Goal: Information Seeking & Learning: Learn about a topic

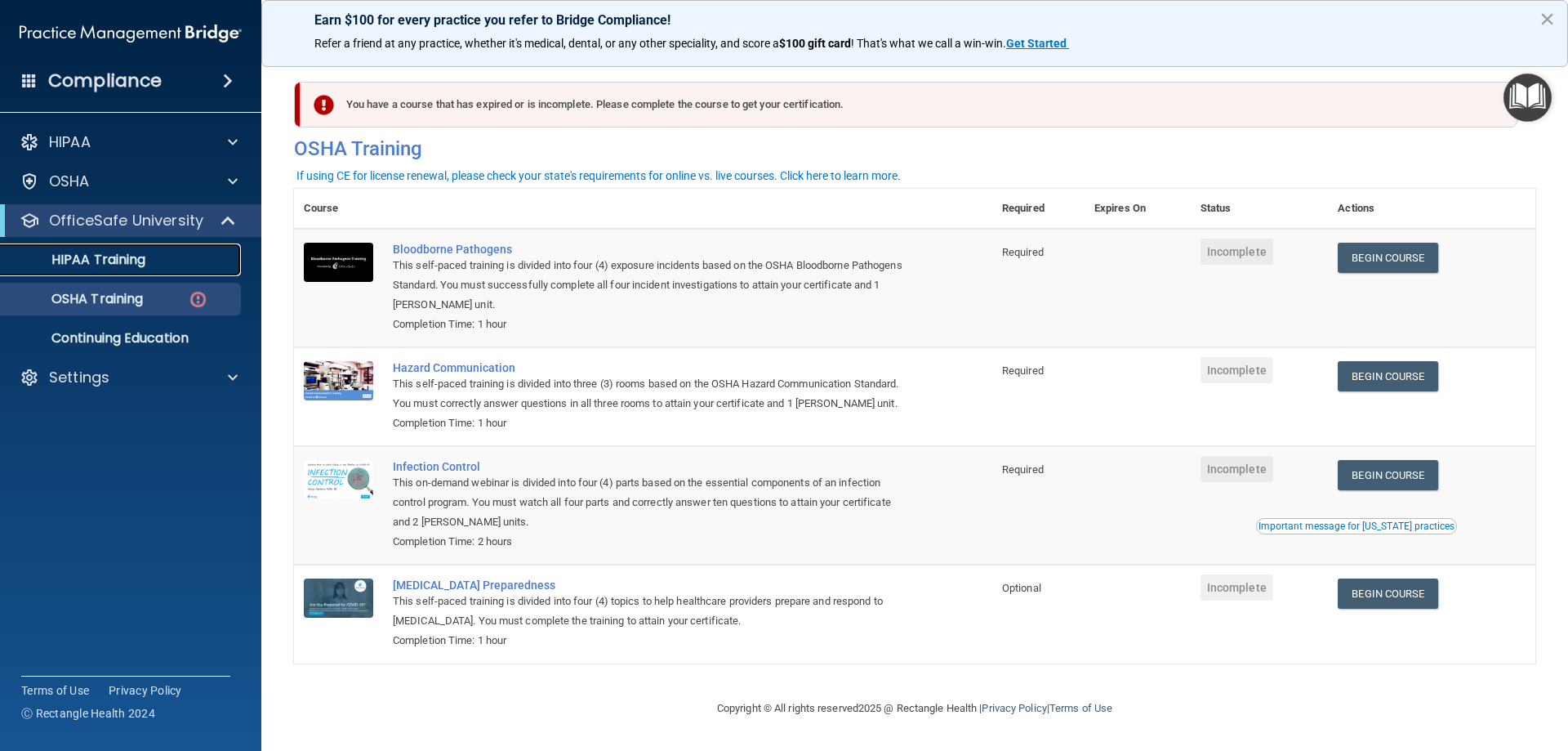
click at [73, 252] on p "HIPAA Training" at bounding box center [78, 260] width 135 height 16
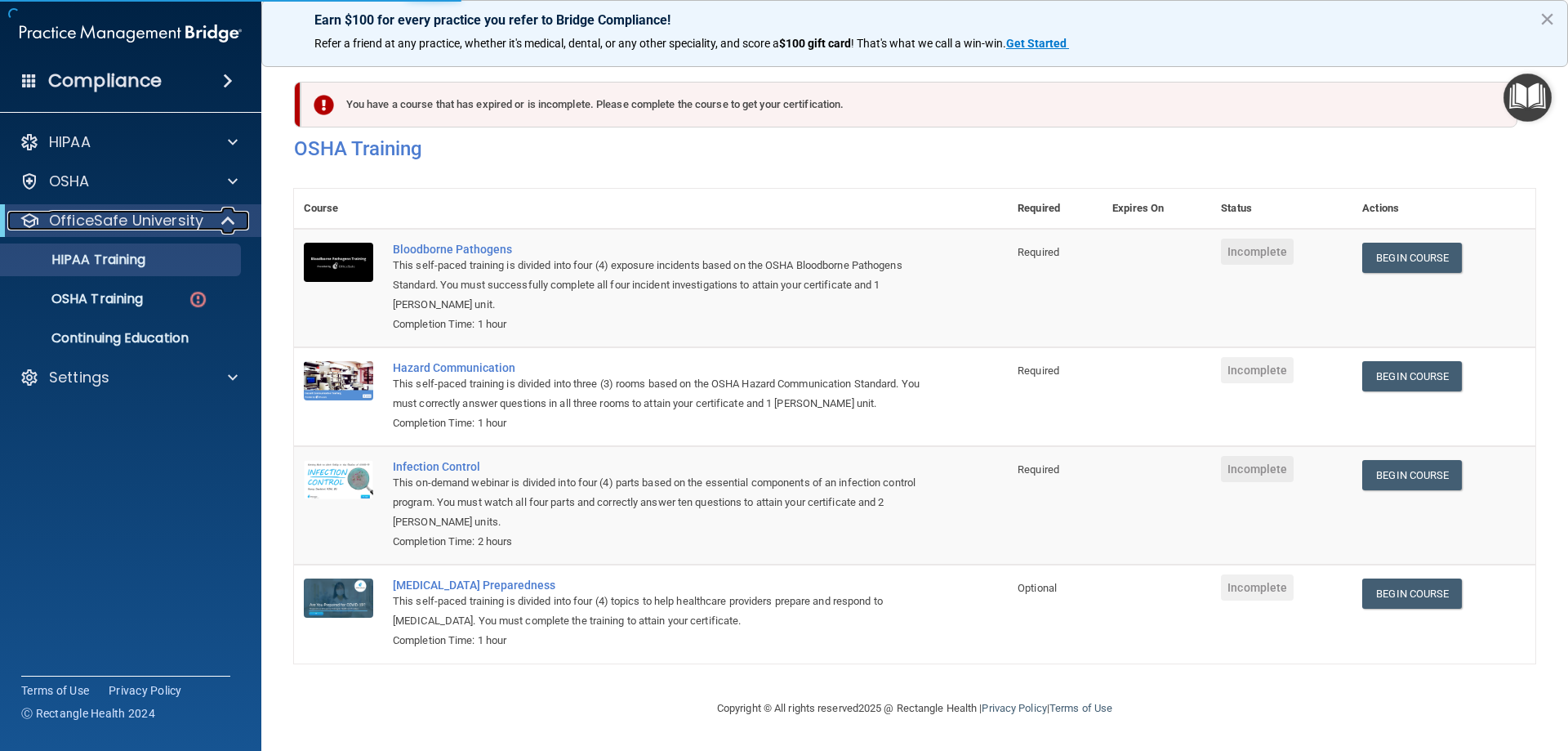
click at [105, 215] on p "OfficeSafe University" at bounding box center [126, 220] width 154 height 19
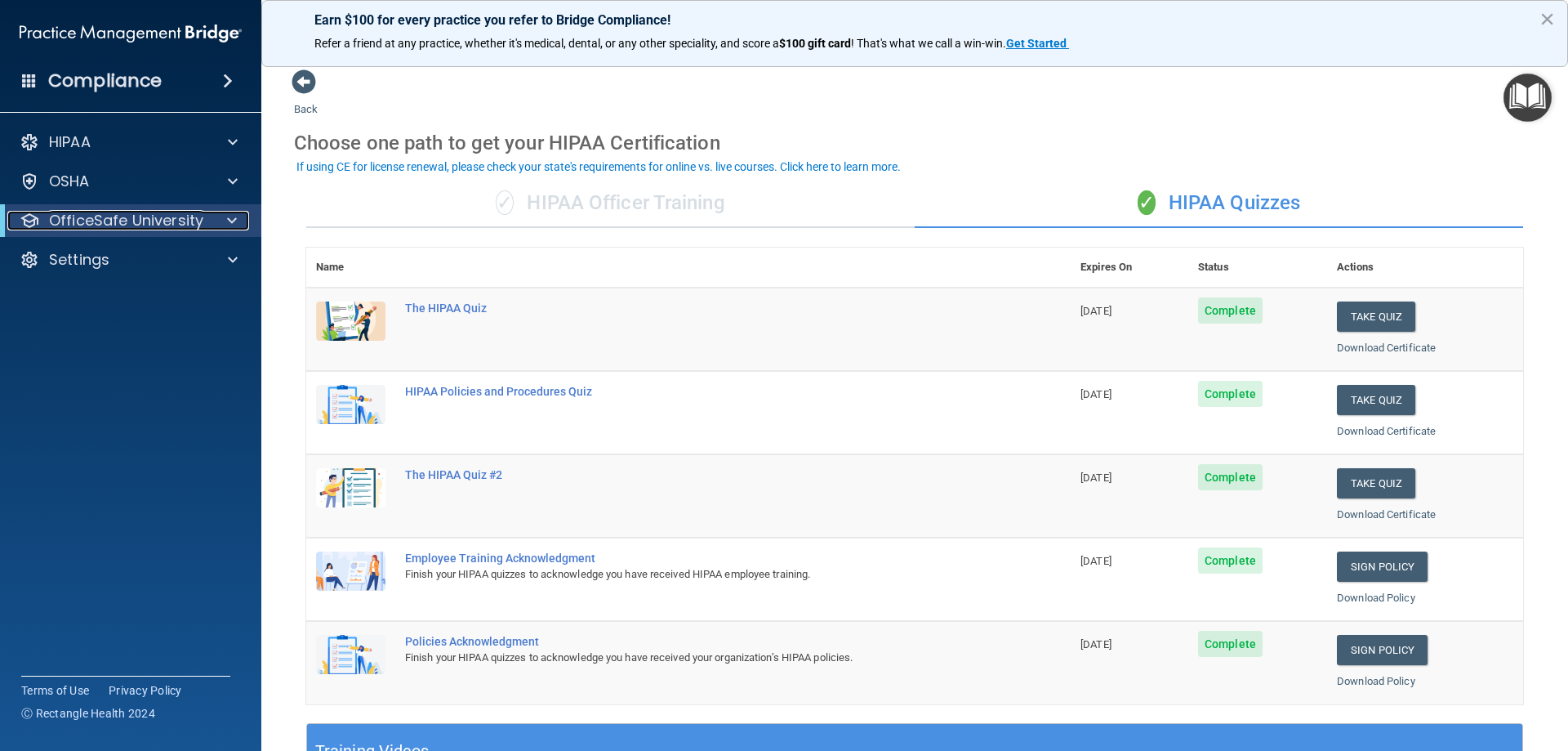
click at [150, 227] on p "OfficeSafe University" at bounding box center [126, 220] width 154 height 19
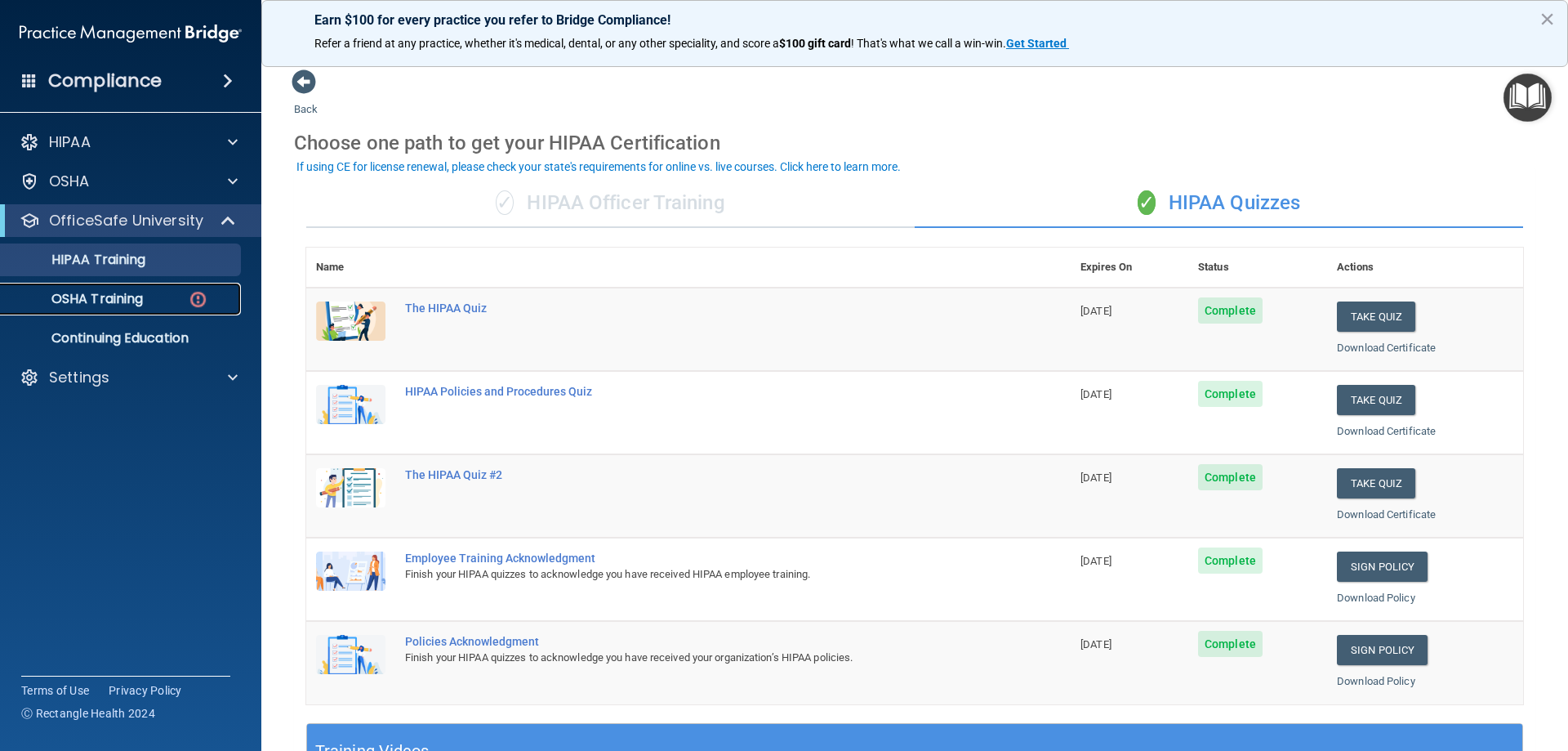
click at [141, 297] on p "OSHA Training" at bounding box center [77, 299] width 132 height 16
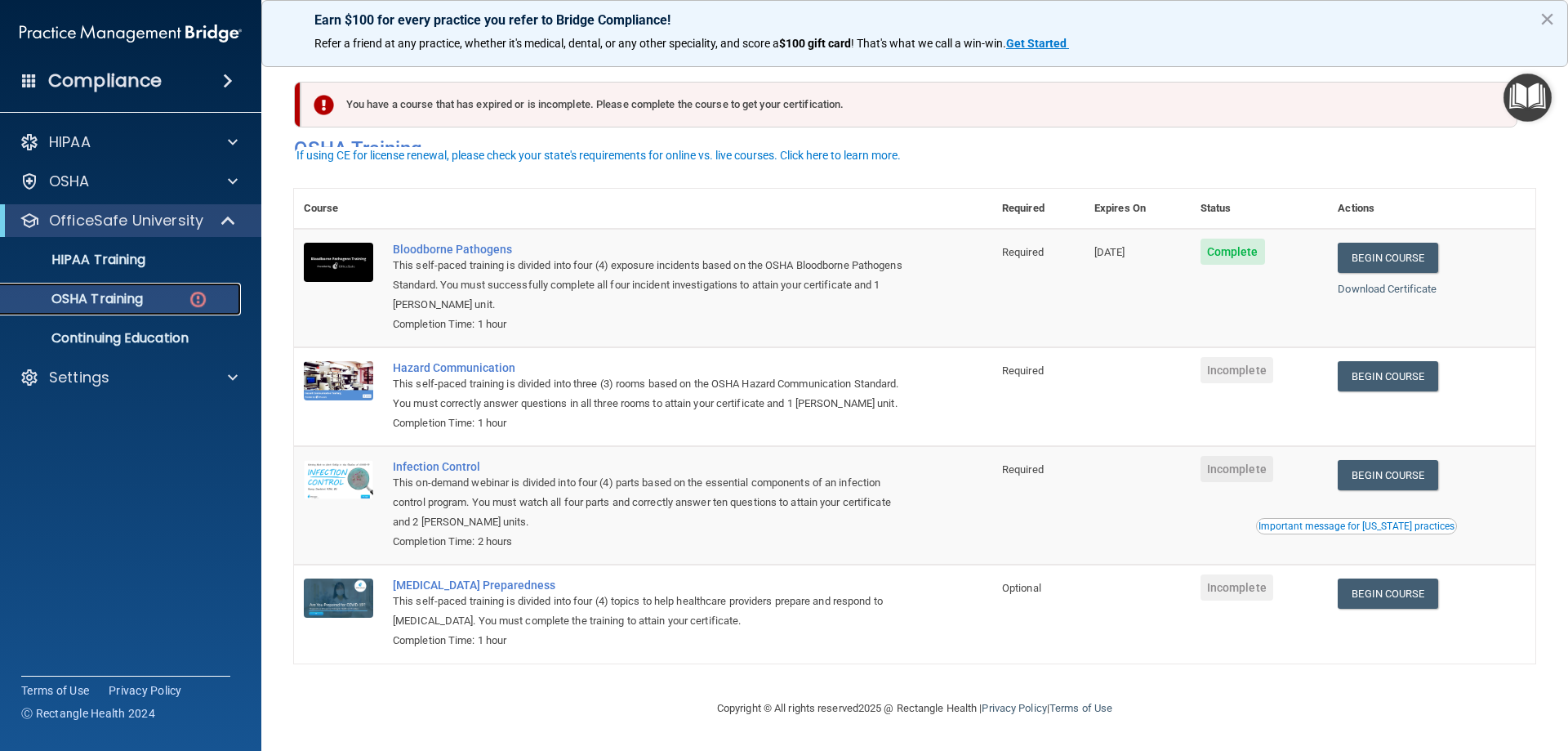
scroll to position [20, 0]
click at [1396, 361] on link "Begin Course" at bounding box center [1387, 376] width 99 height 30
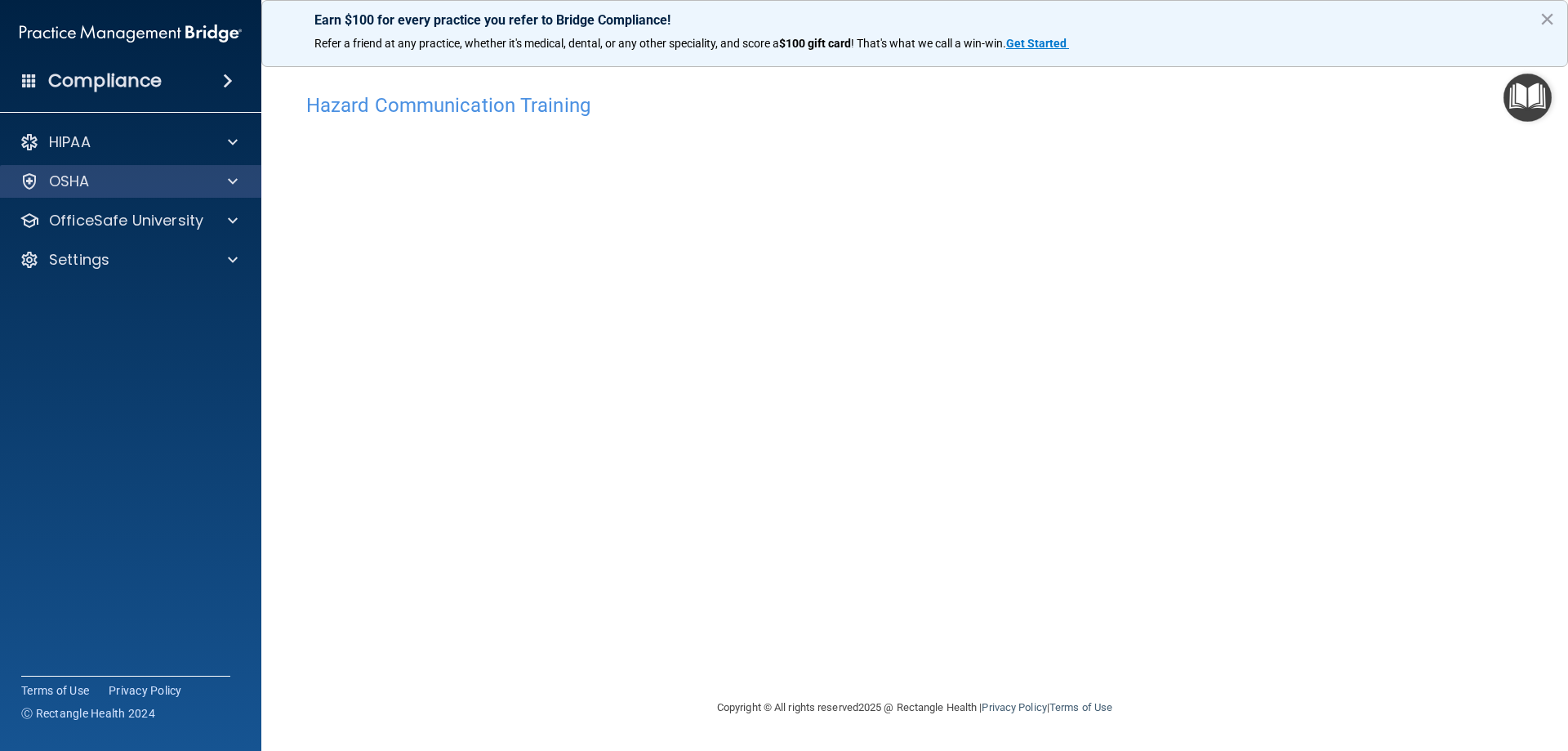
click at [126, 194] on div "OSHA" at bounding box center [130, 182] width 262 height 33
click at [158, 178] on div "OSHA" at bounding box center [109, 181] width 202 height 19
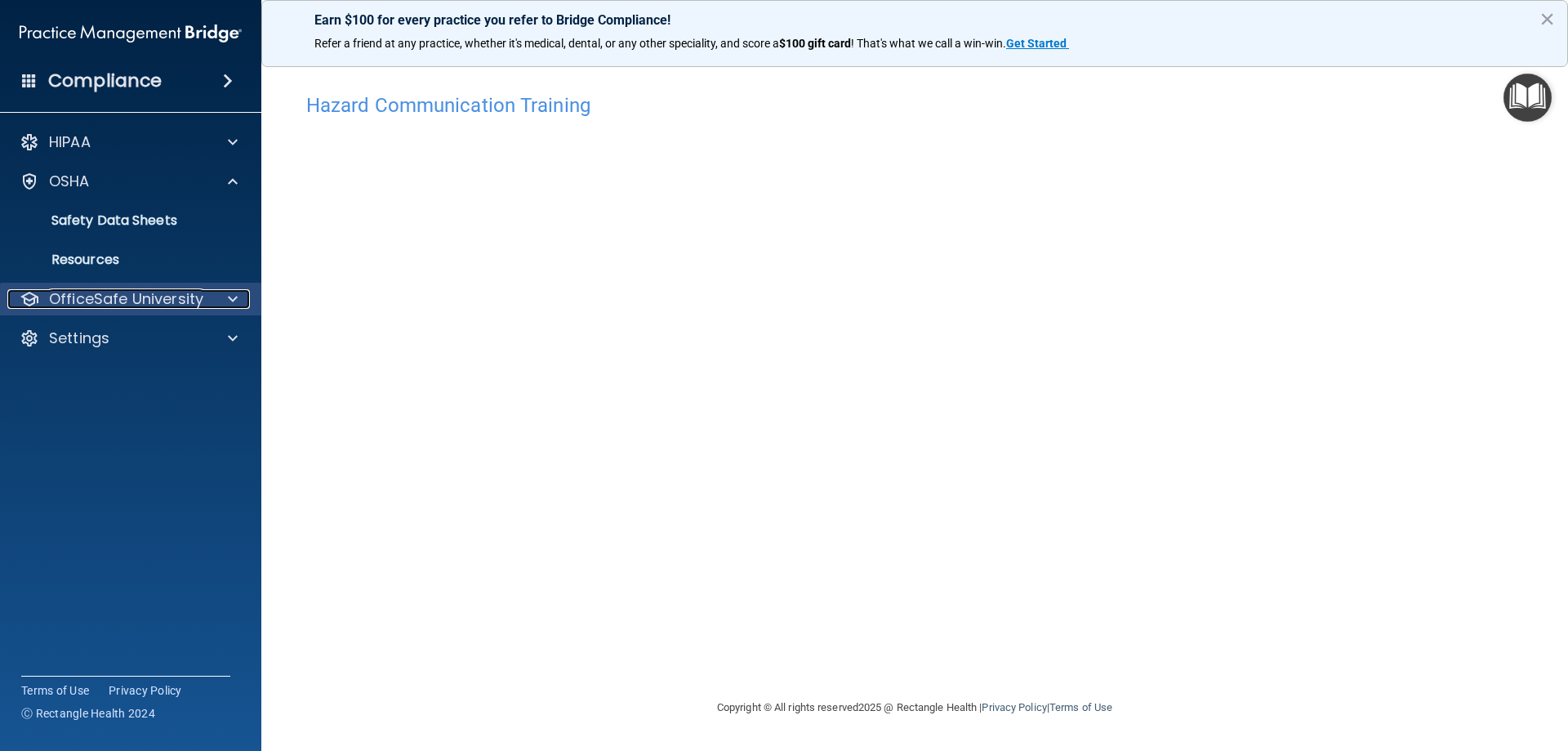
click at [137, 291] on p "OfficeSafe University" at bounding box center [126, 298] width 154 height 19
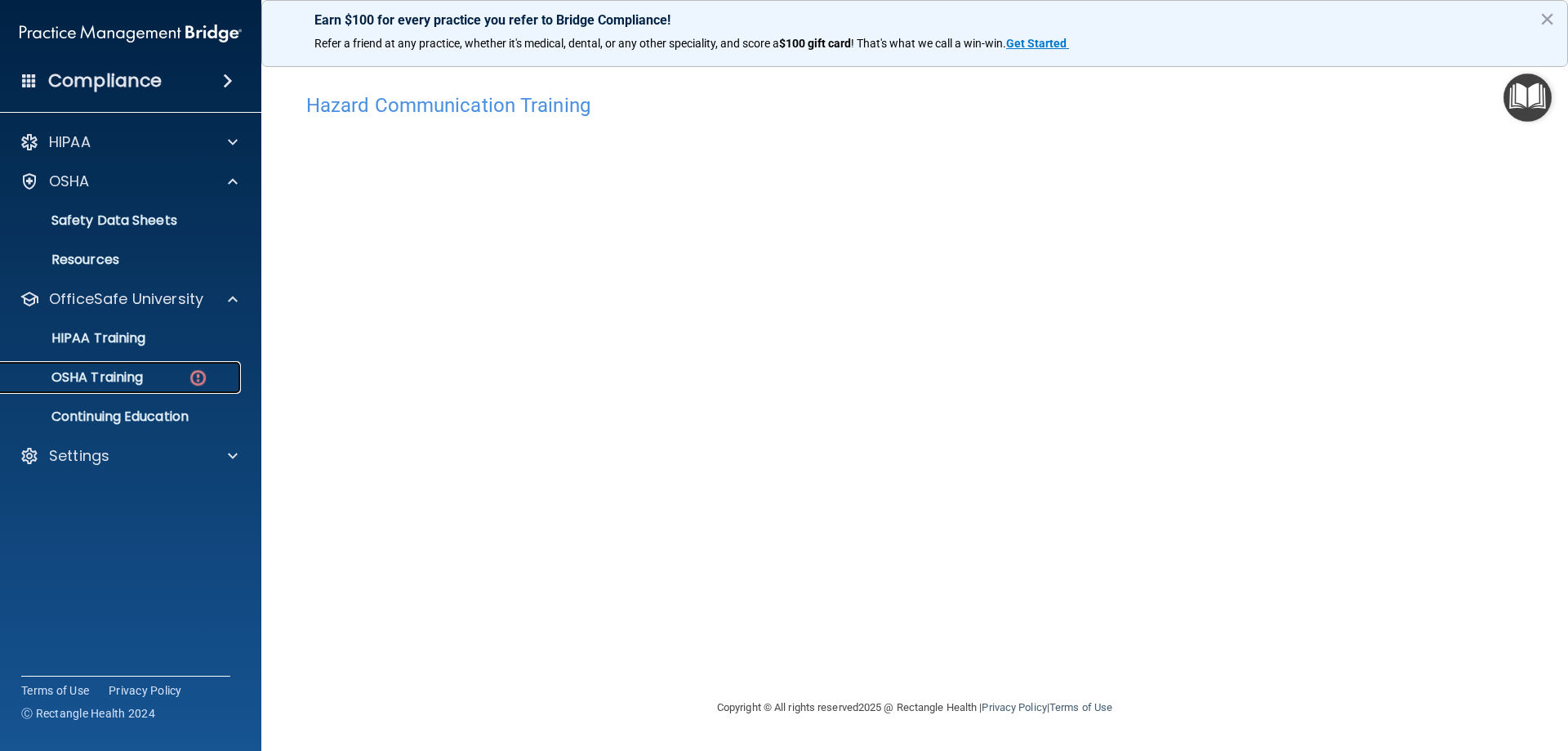
click at [175, 378] on div "OSHA Training" at bounding box center [122, 378] width 223 height 16
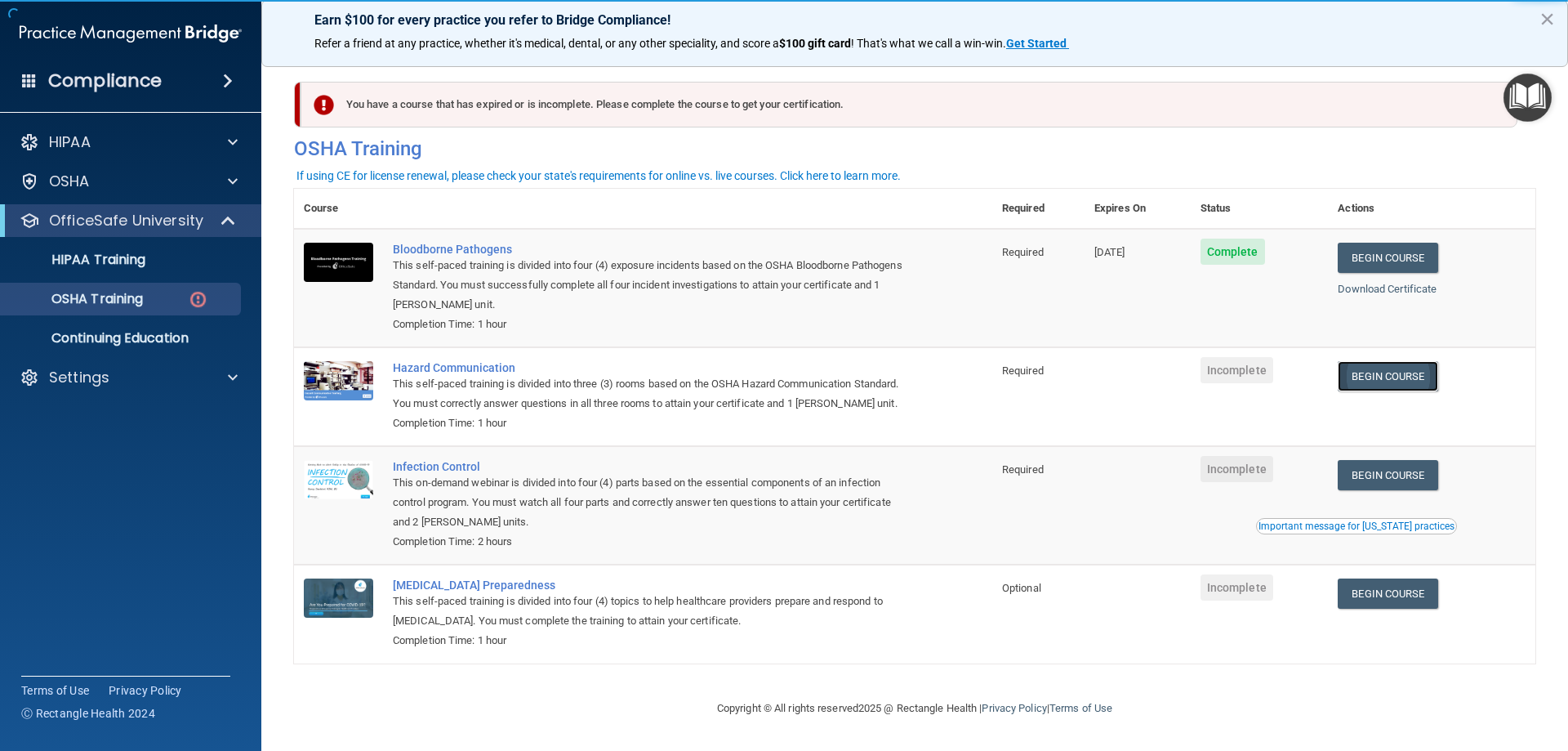
click at [1375, 374] on link "Begin Course" at bounding box center [1387, 376] width 99 height 30
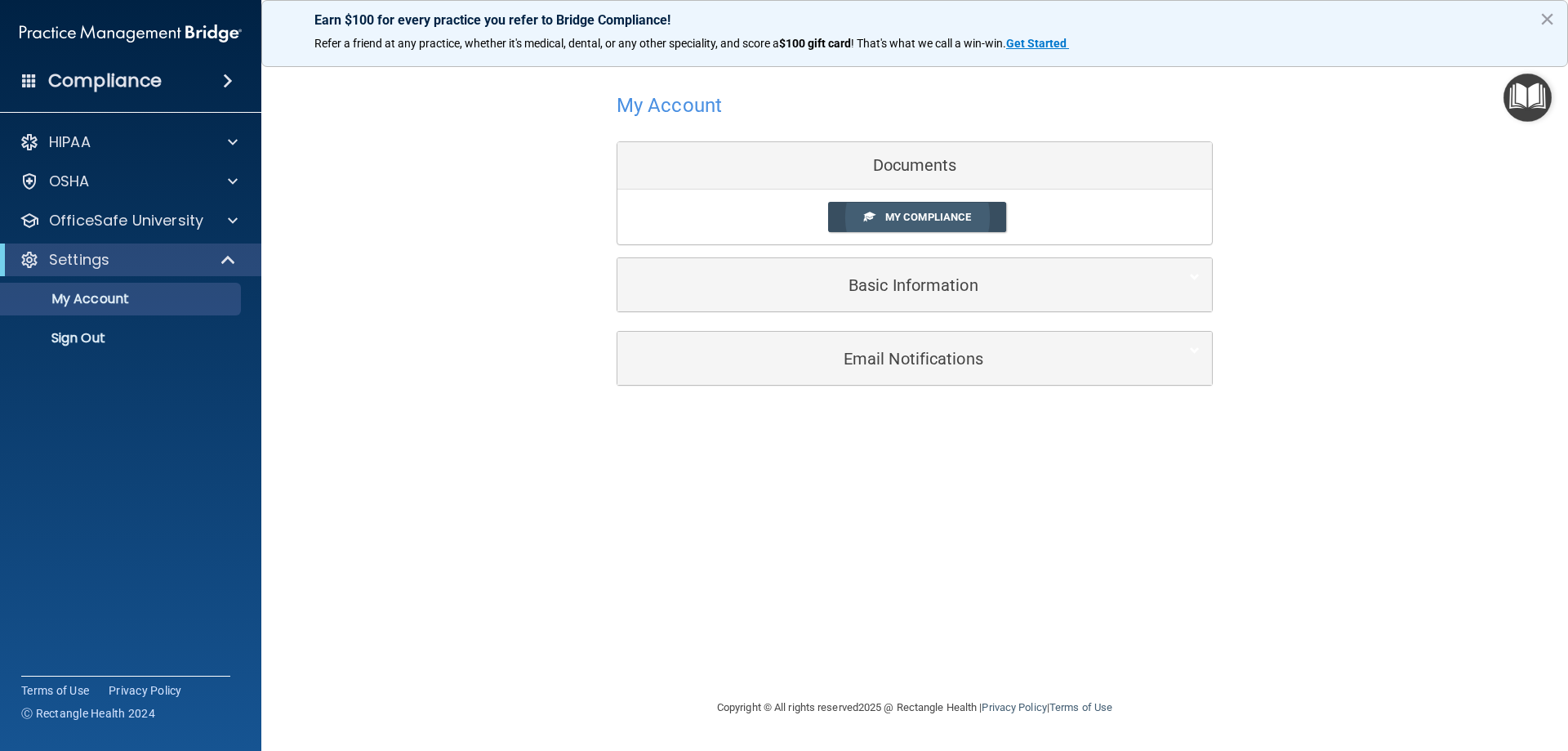
click at [971, 224] on link "My Compliance" at bounding box center [918, 216] width 179 height 30
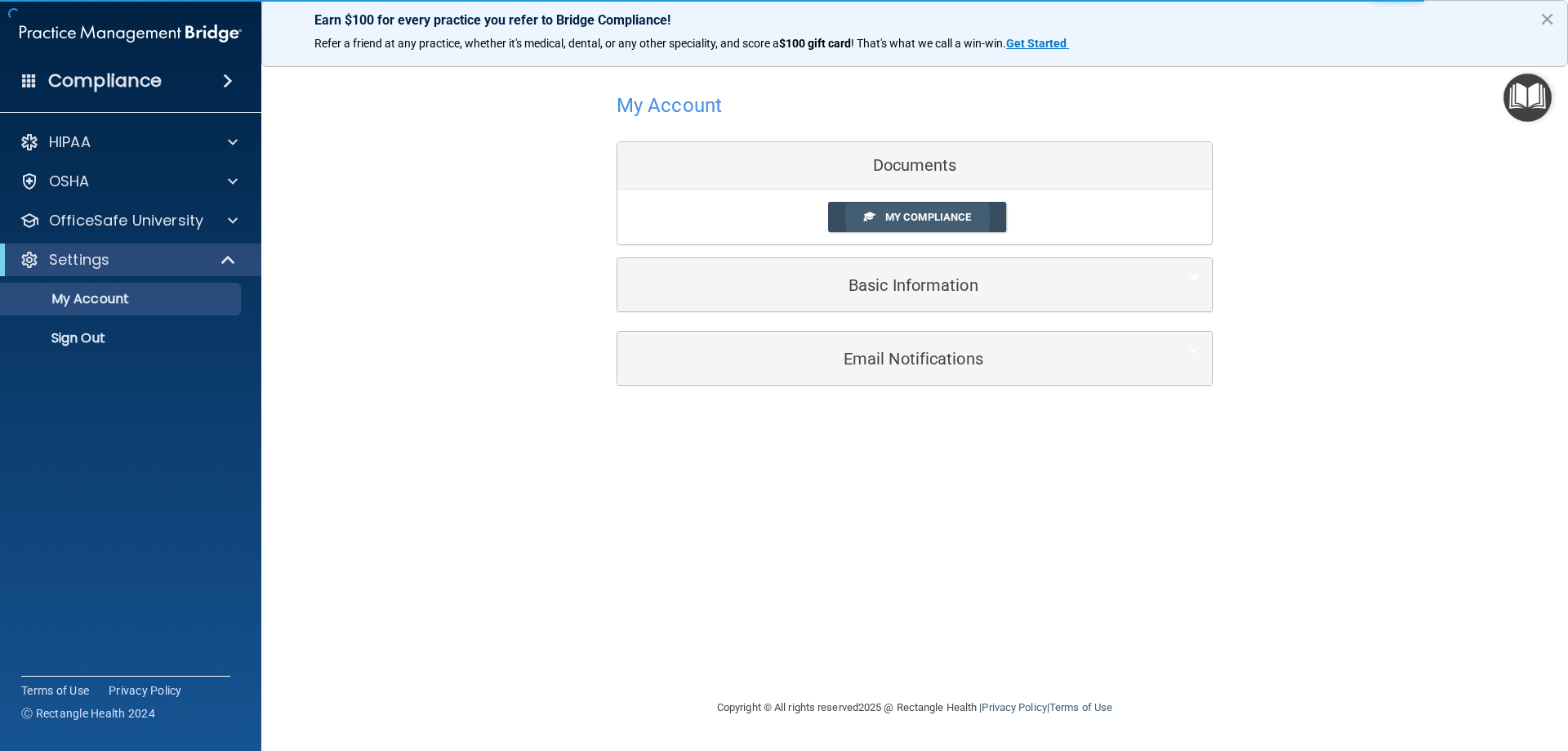
click at [913, 210] on link "My Compliance" at bounding box center [918, 216] width 179 height 30
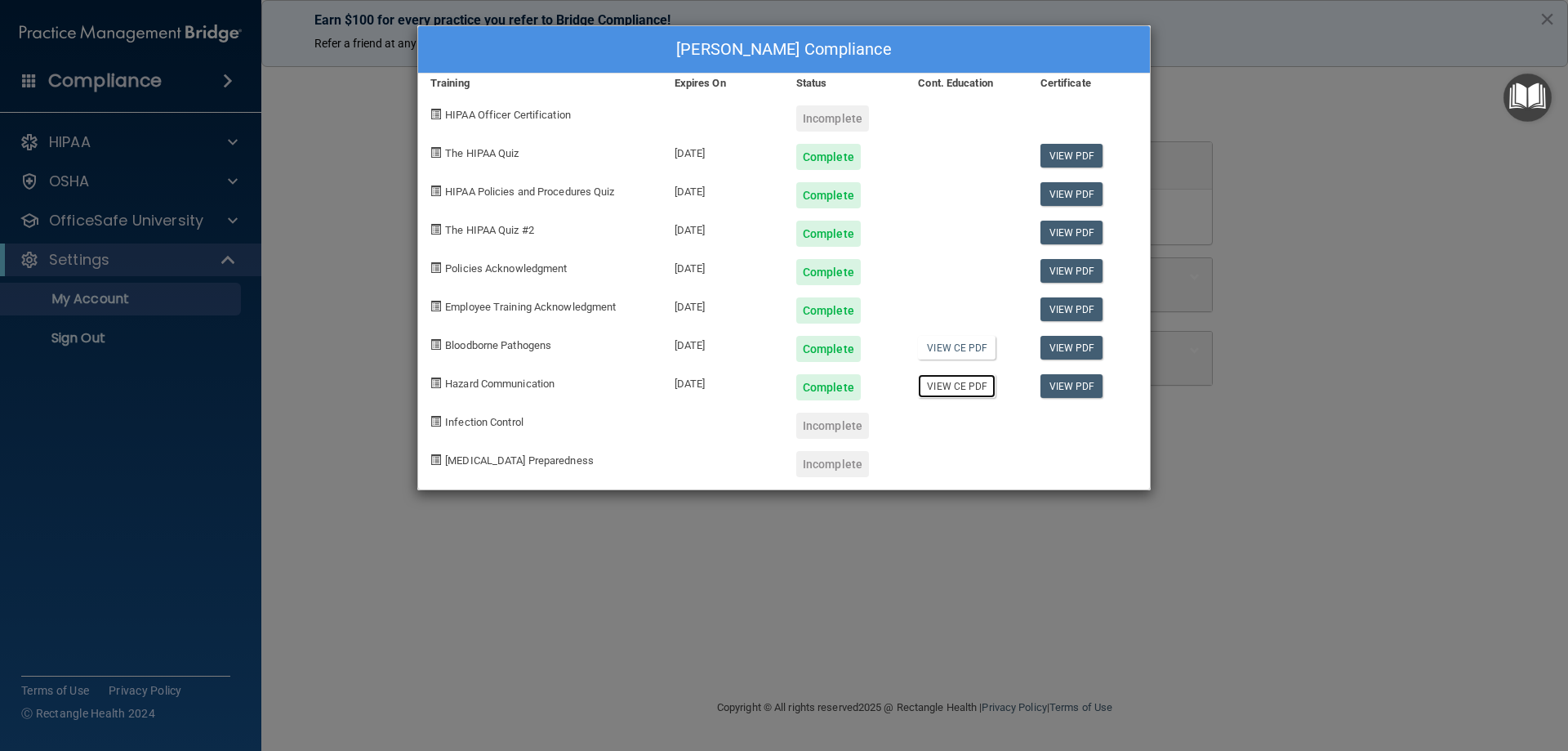
click at [960, 390] on link "View CE PDF" at bounding box center [957, 386] width 78 height 24
click at [1342, 192] on div "Jessica Meyer's Compliance Training Expires On Status Cont. Education Certifica…" at bounding box center [784, 375] width 1568 height 751
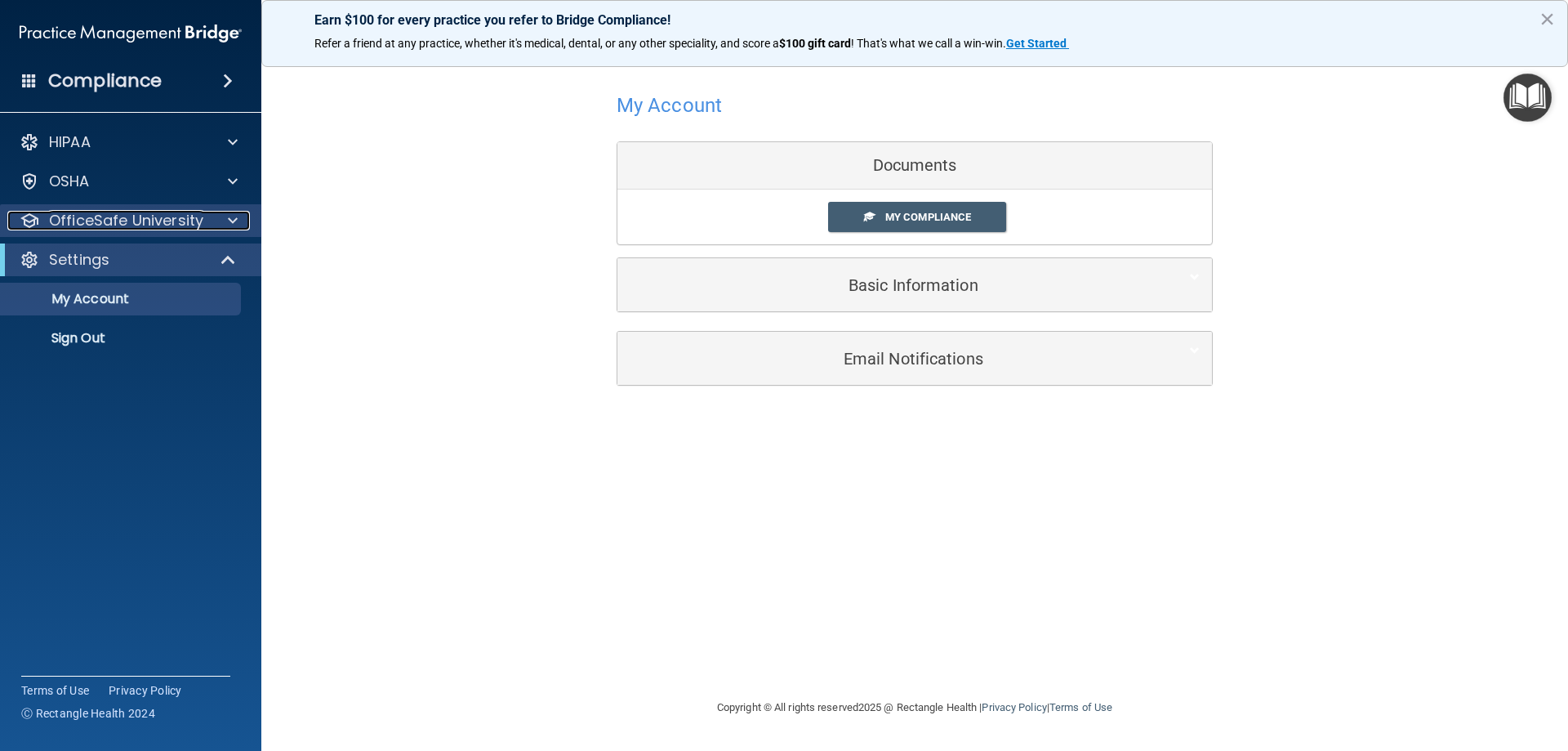
click at [207, 215] on div "OfficeSafe University" at bounding box center [109, 220] width 202 height 19
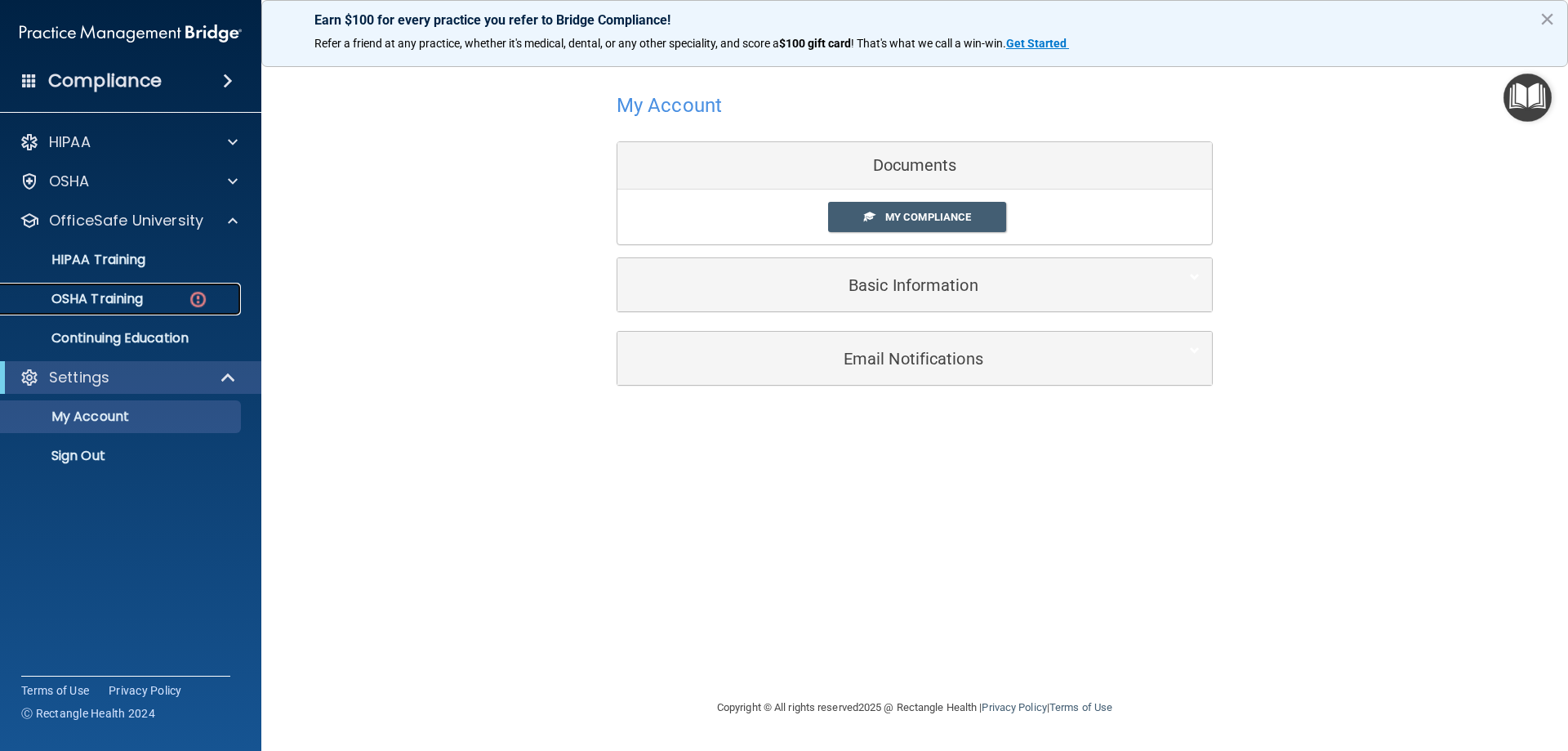
click at [190, 295] on img at bounding box center [198, 299] width 20 height 20
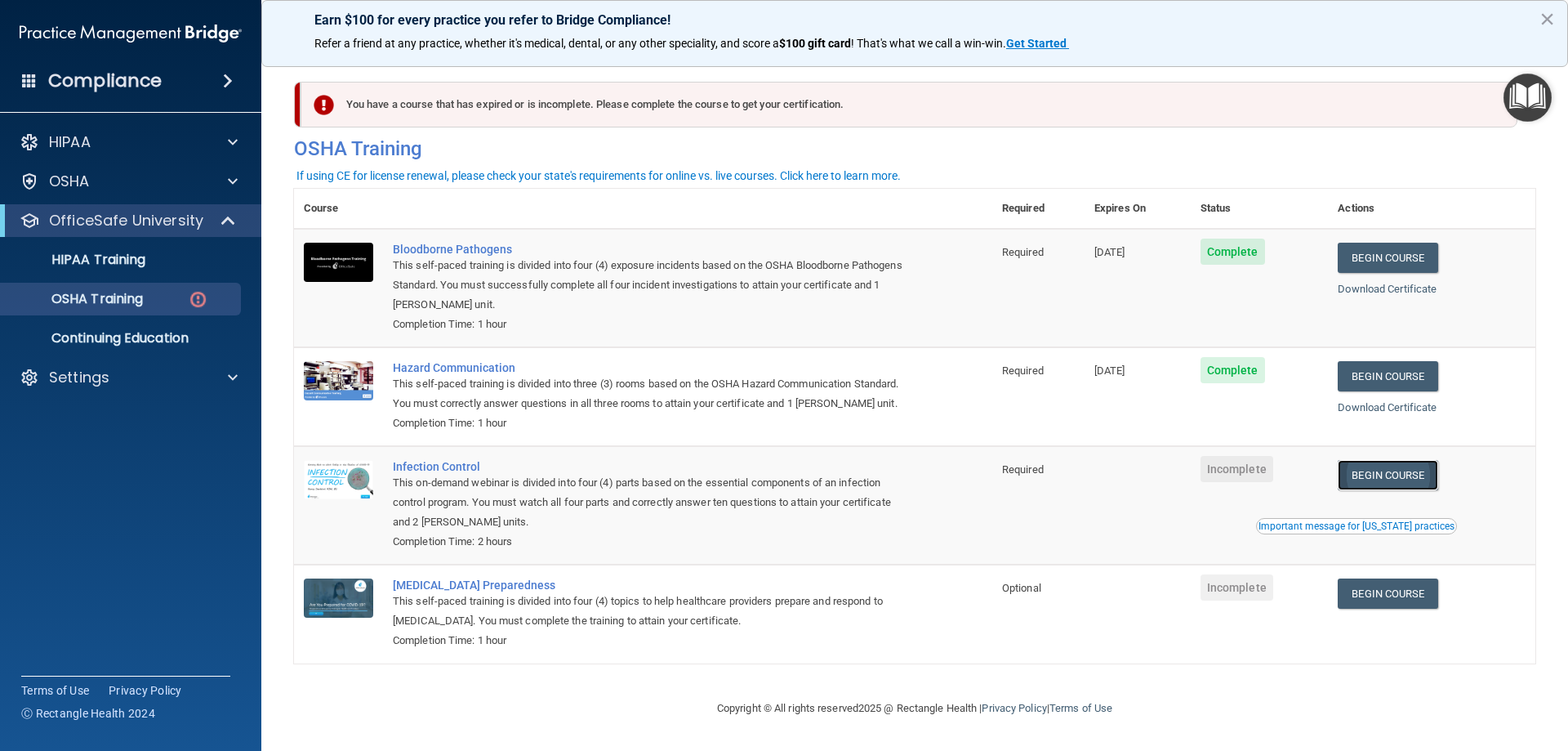
click at [1419, 490] on link "Begin Course" at bounding box center [1387, 475] width 99 height 30
click at [140, 310] on link "OSHA Training" at bounding box center [112, 299] width 257 height 33
click at [129, 302] on p "OSHA Training" at bounding box center [77, 299] width 132 height 16
click at [160, 340] on p "Continuing Education" at bounding box center [122, 339] width 223 height 16
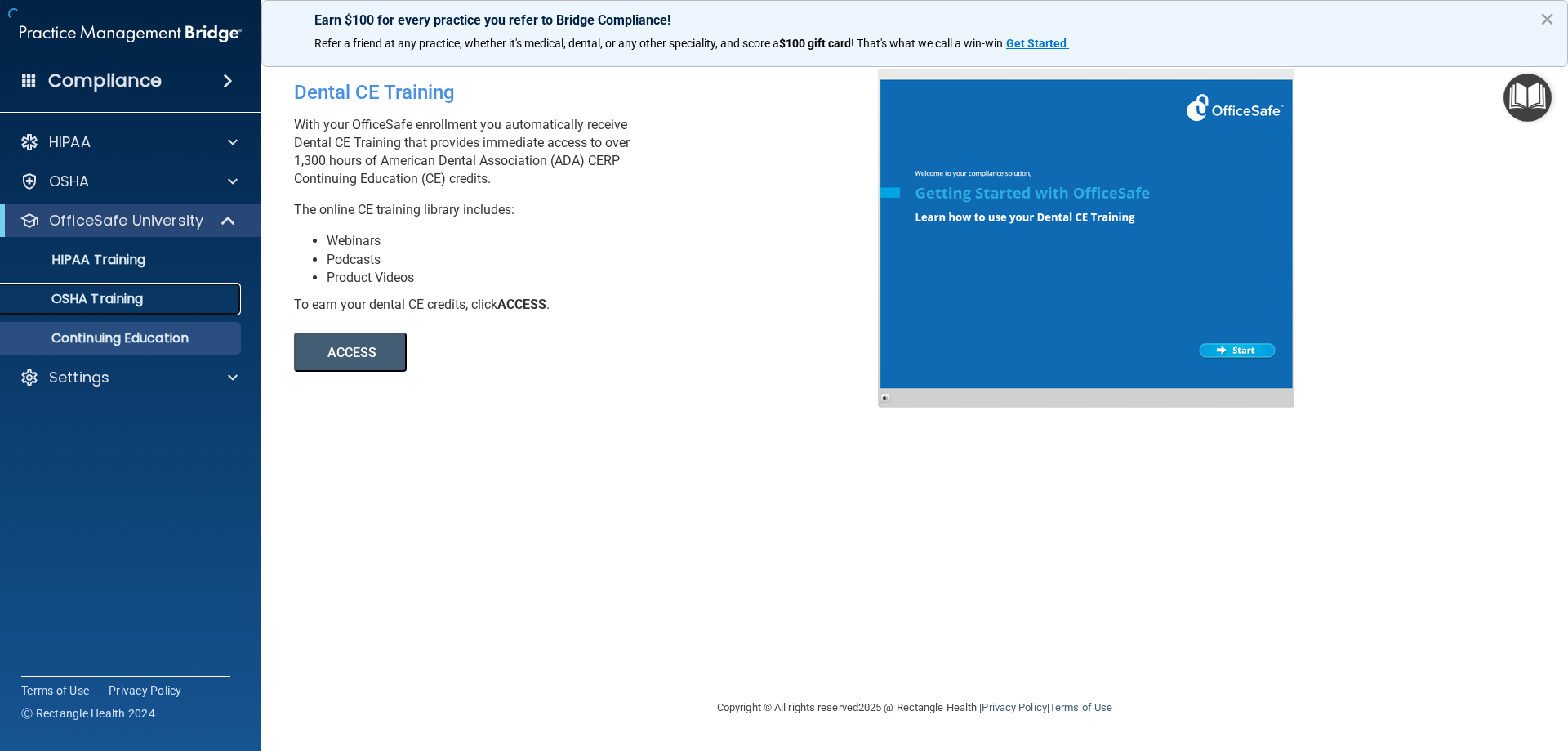
click at [127, 305] on p "OSHA Training" at bounding box center [77, 299] width 132 height 16
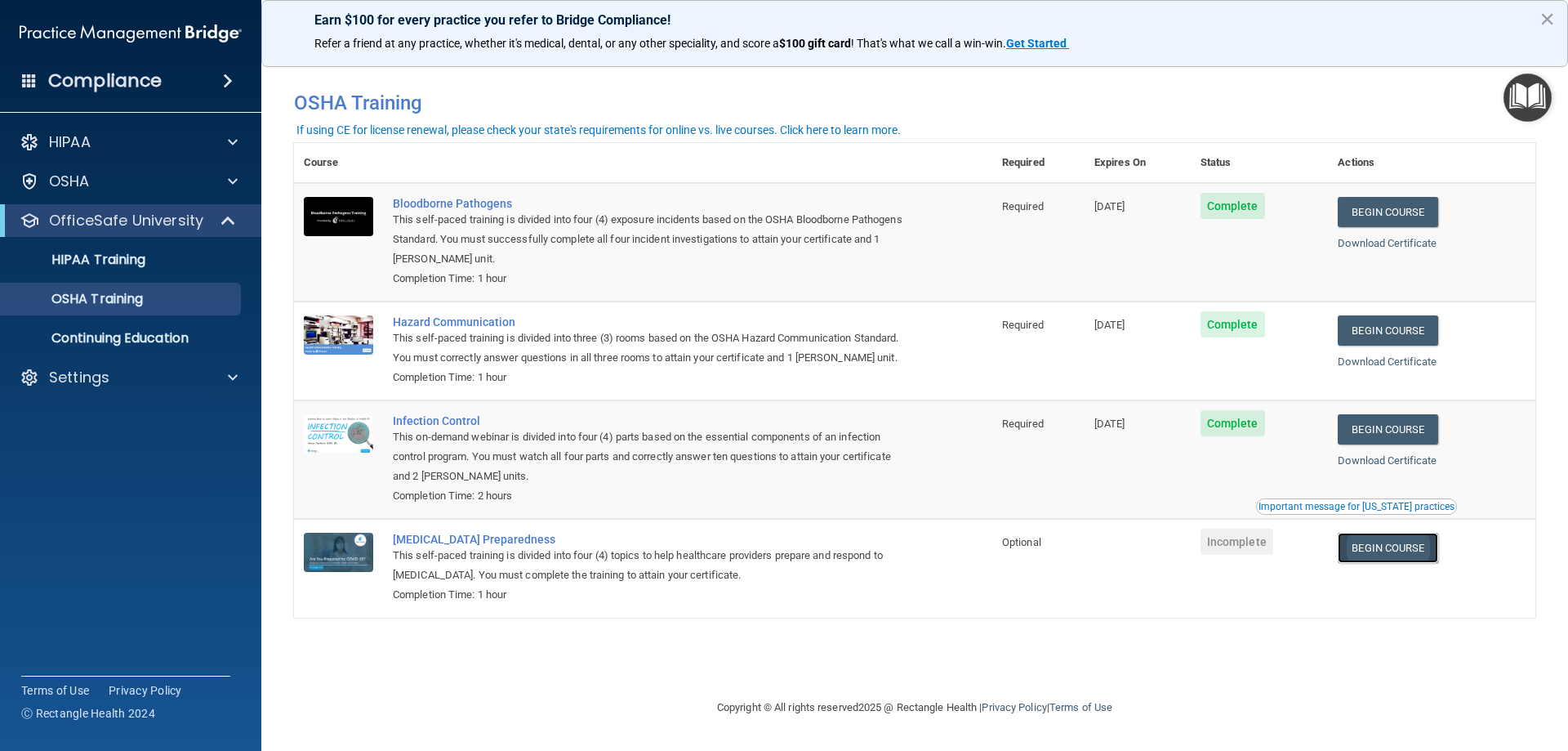
click at [1396, 554] on link "Begin Course" at bounding box center [1387, 548] width 99 height 30
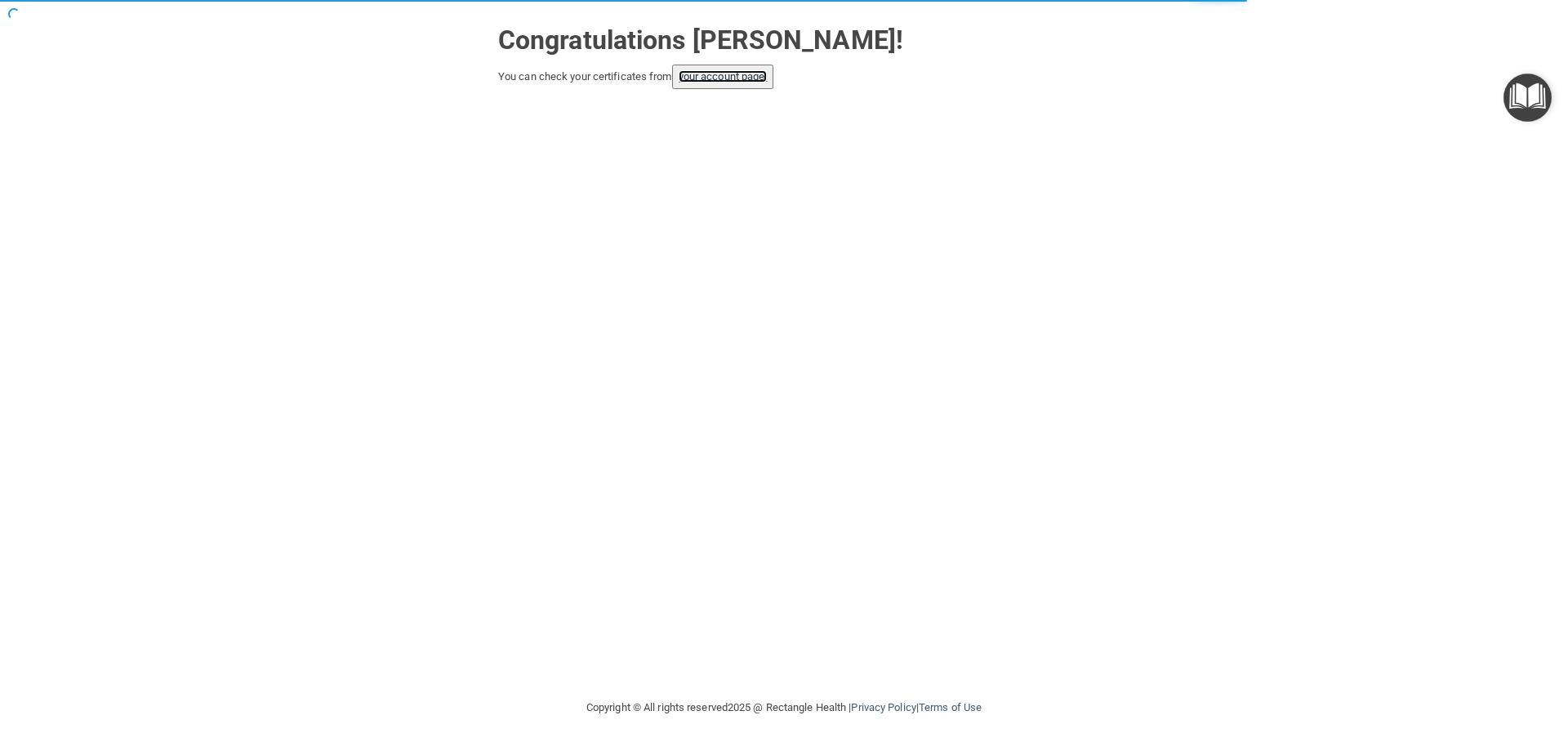
click at [727, 74] on link "your account page!" at bounding box center [723, 76] width 89 height 12
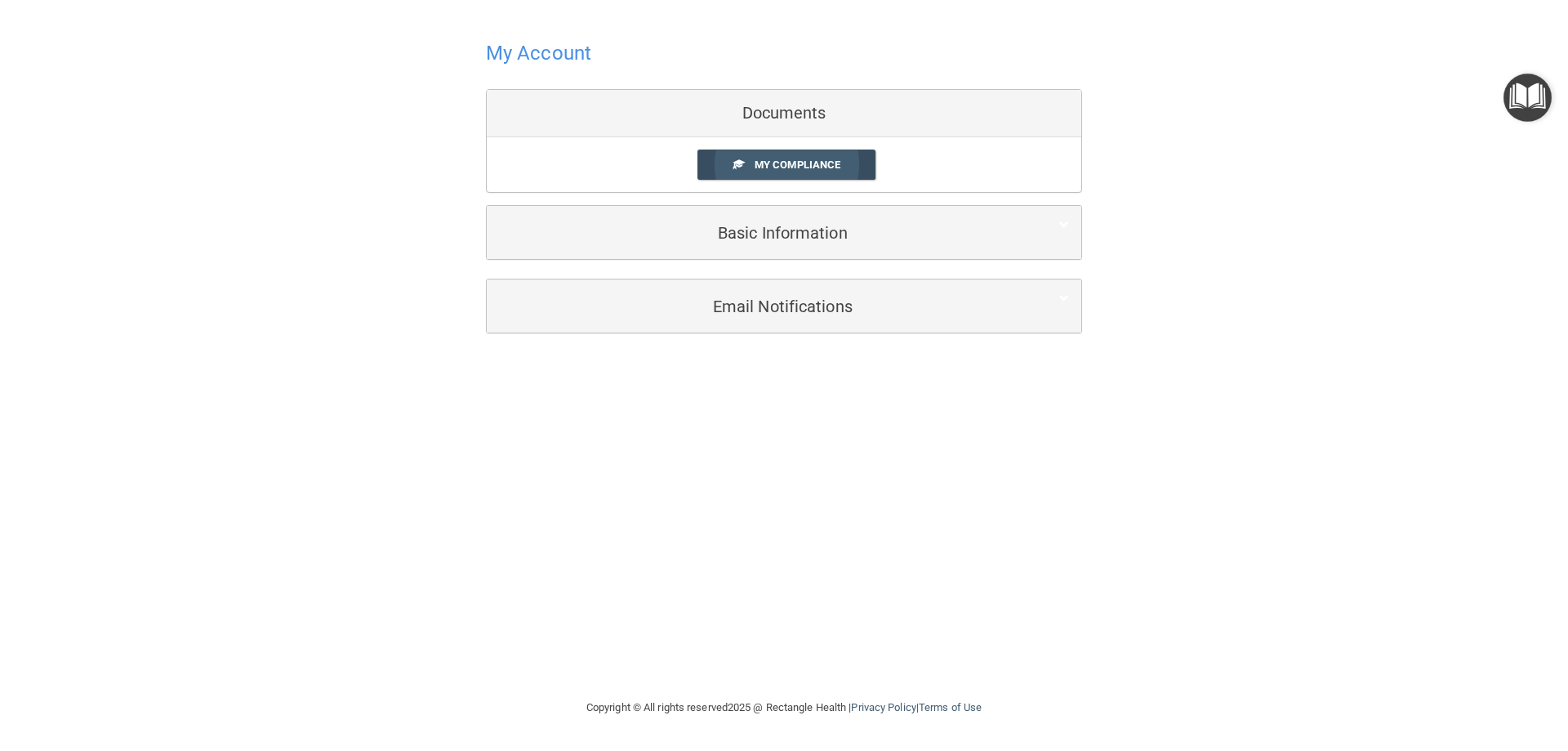
click at [753, 159] on link "My Compliance" at bounding box center [787, 164] width 179 height 30
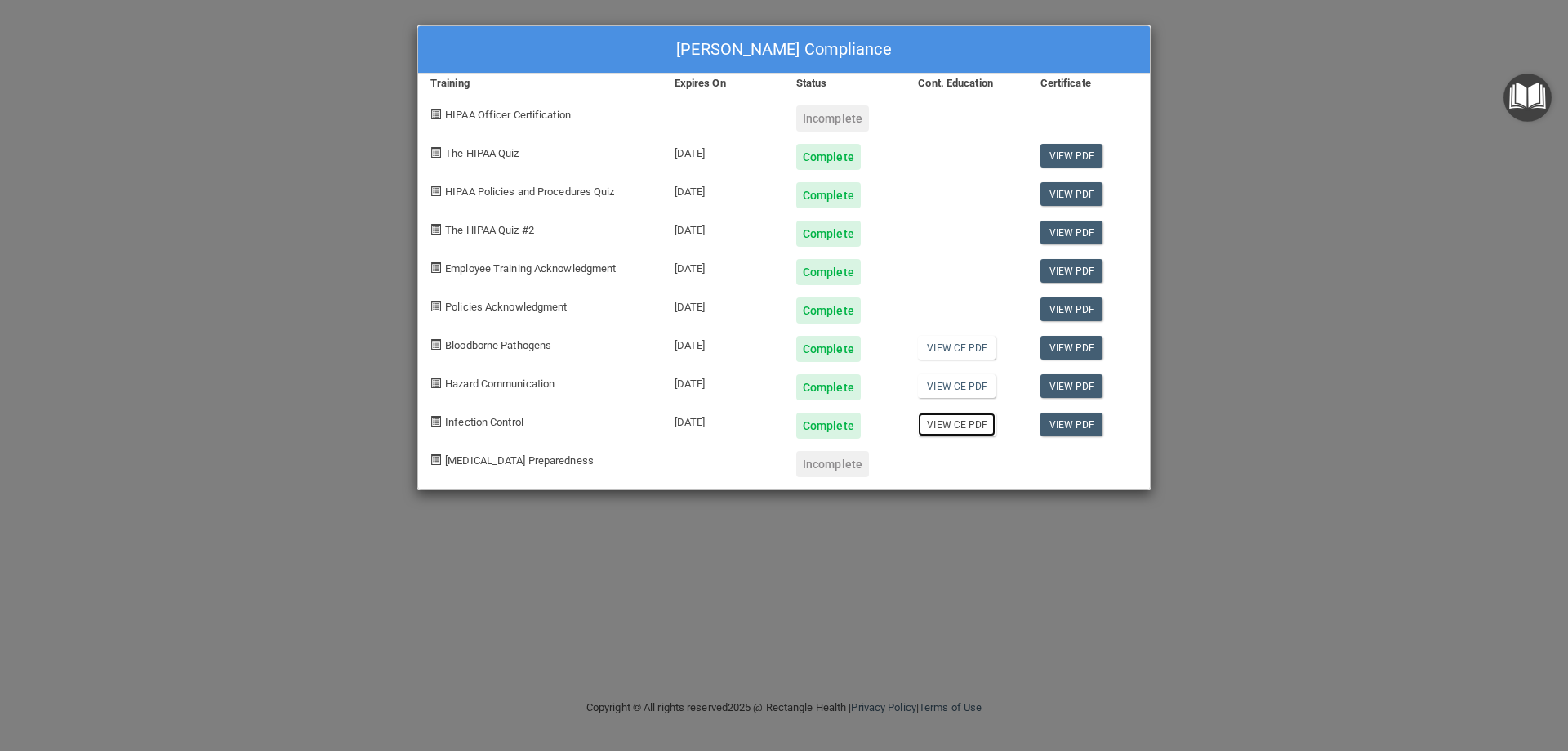
click at [966, 426] on link "View CE PDF" at bounding box center [957, 424] width 78 height 24
